Goal: Information Seeking & Learning: Understand process/instructions

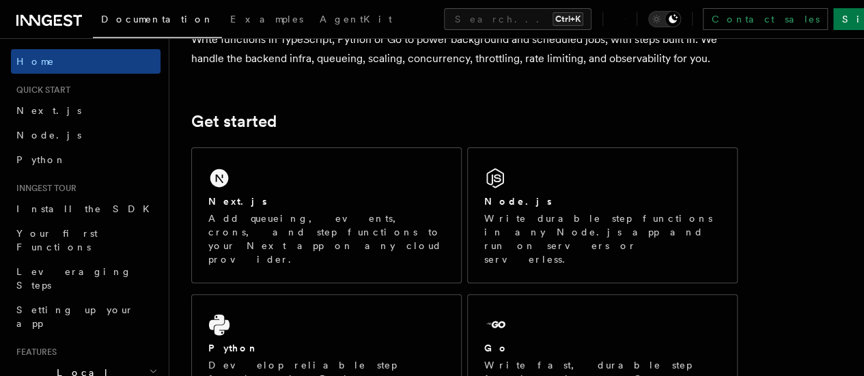
scroll to position [139, 0]
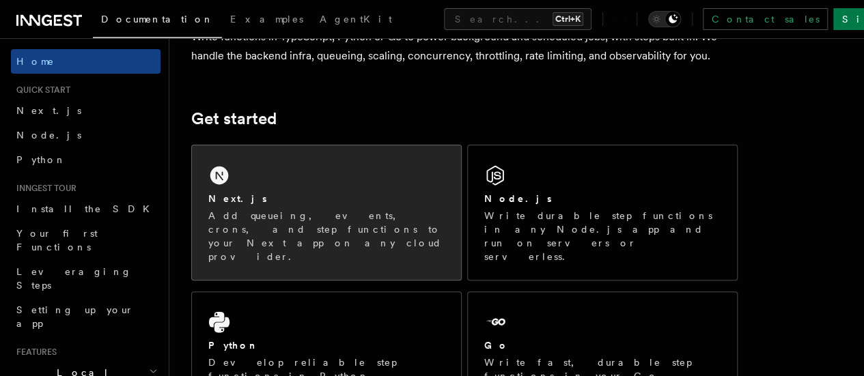
click at [248, 204] on div "Next.js Add queueing, events, crons, and step functions to your Next app on any…" at bounding box center [326, 212] width 269 height 135
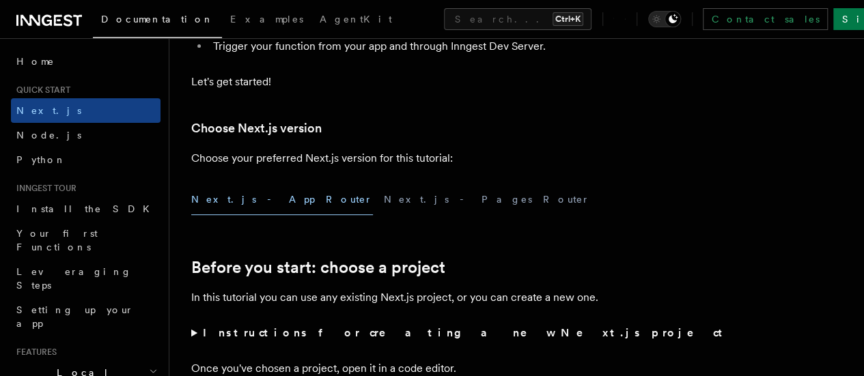
scroll to position [265, 0]
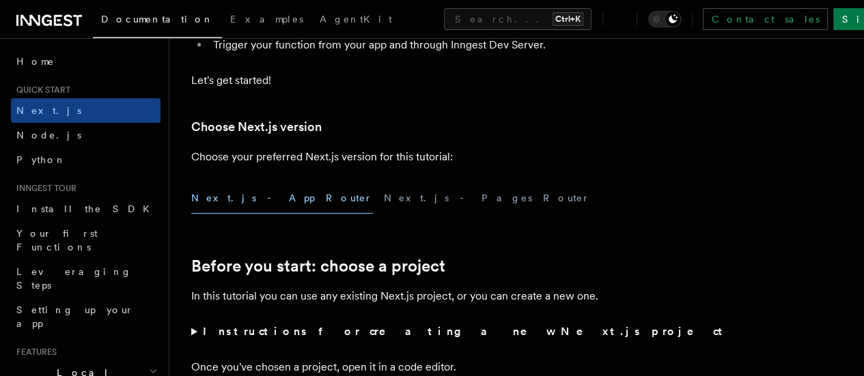
click at [234, 214] on button "Next.js - App Router" at bounding box center [282, 198] width 182 height 31
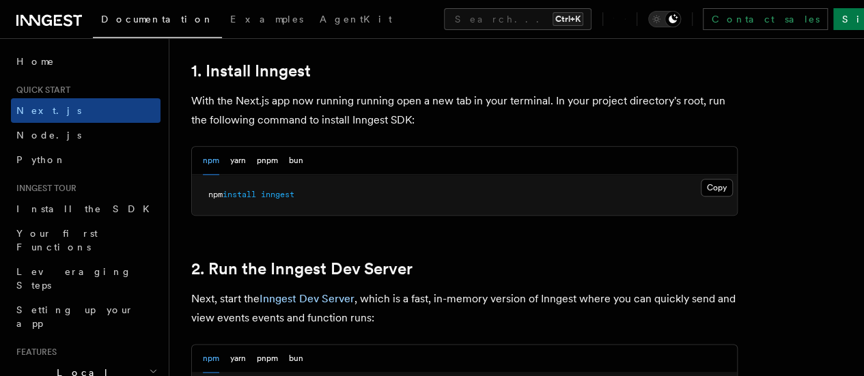
scroll to position [755, 0]
click at [701, 196] on button "Copy Copied" at bounding box center [717, 187] width 32 height 18
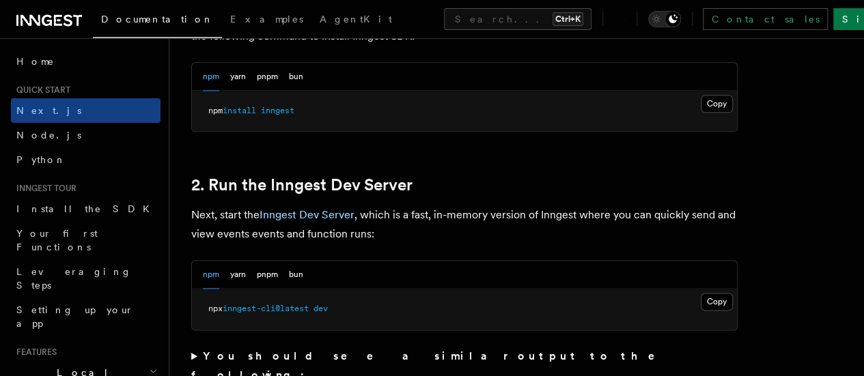
scroll to position [929, 0]
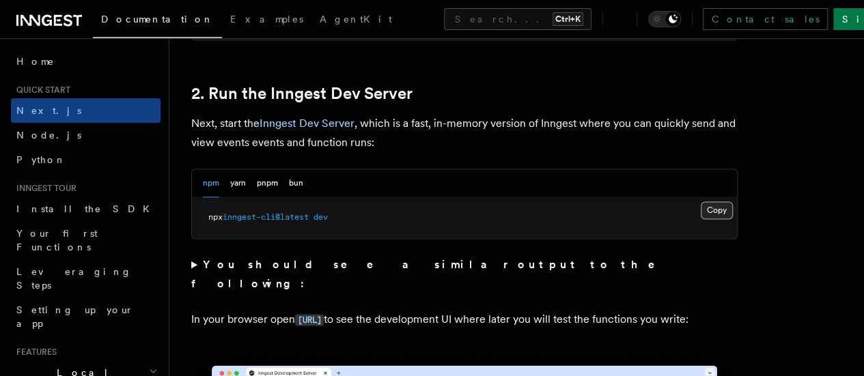
click at [701, 219] on button "Copy Copied" at bounding box center [717, 210] width 32 height 18
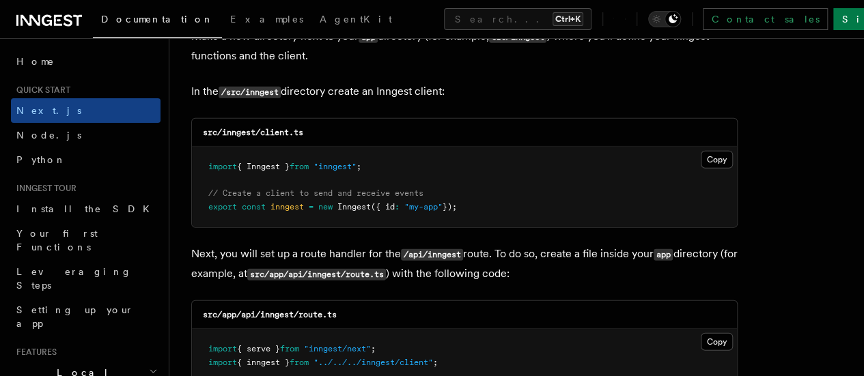
scroll to position [1728, 0]
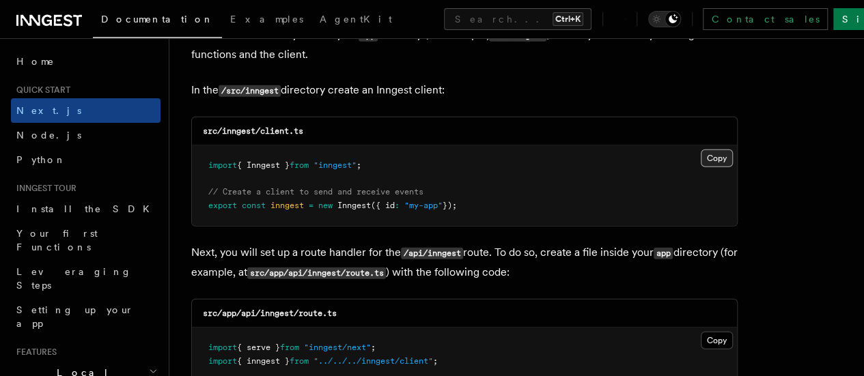
click at [701, 150] on button "Copy Copied" at bounding box center [717, 159] width 32 height 18
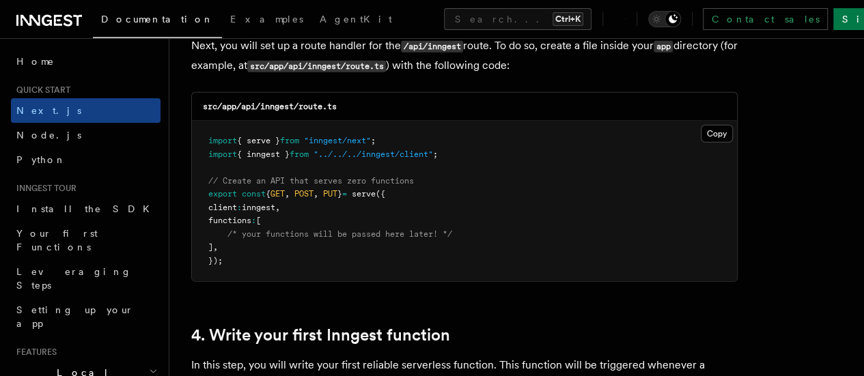
scroll to position [1935, 0]
click at [701, 124] on button "Copy Copied" at bounding box center [717, 133] width 32 height 18
